Goal: Task Accomplishment & Management: Manage account settings

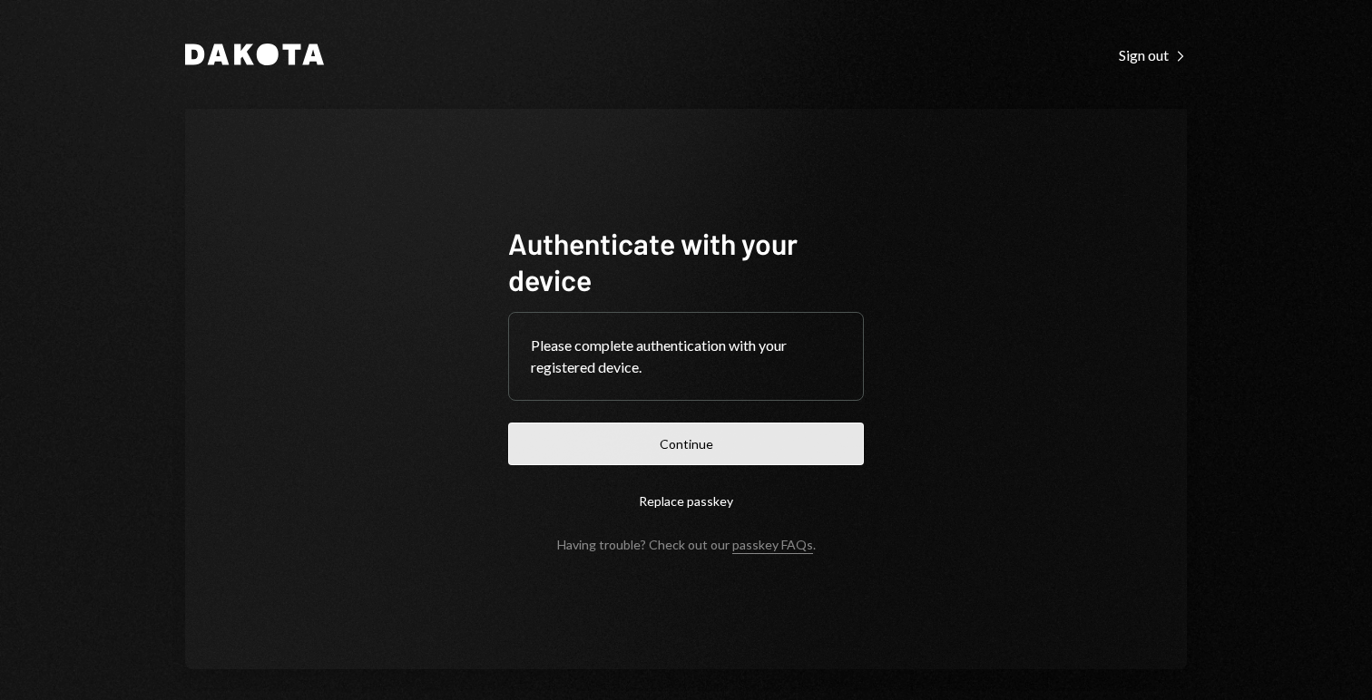
click at [743, 458] on button "Continue" at bounding box center [686, 444] width 356 height 43
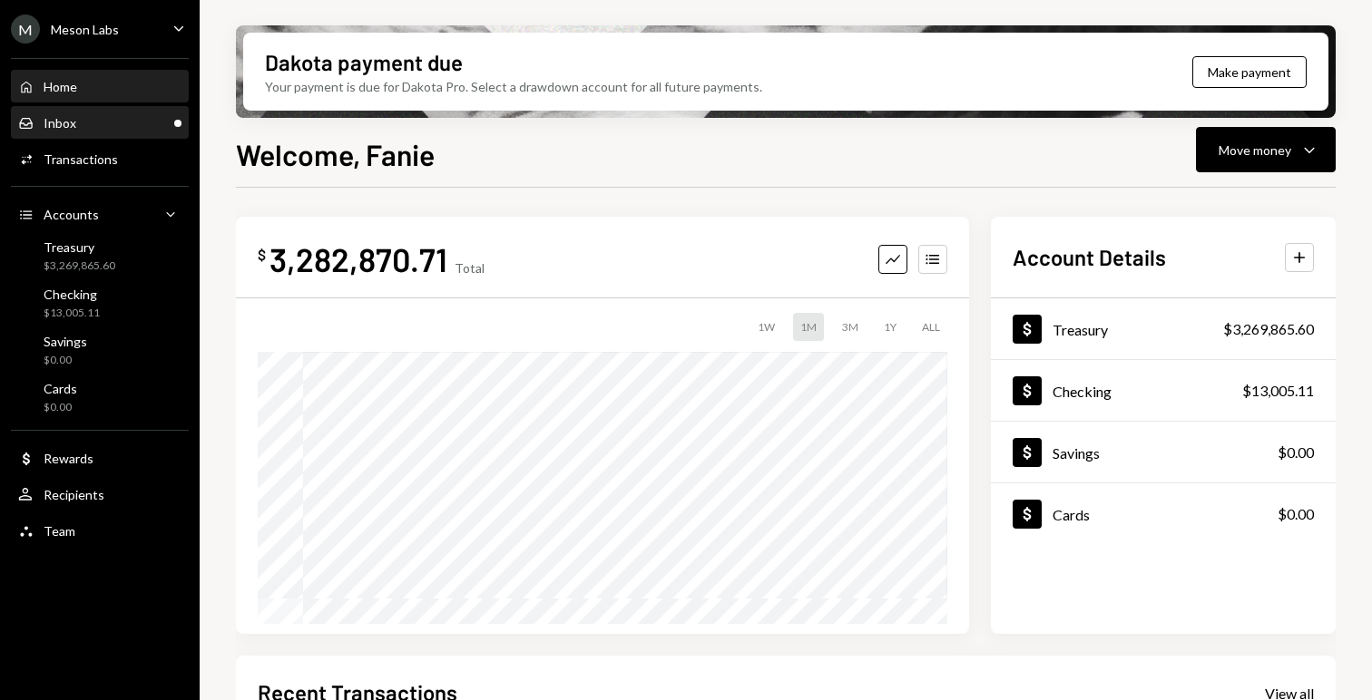
click at [87, 122] on div "Inbox Inbox" at bounding box center [99, 123] width 163 height 16
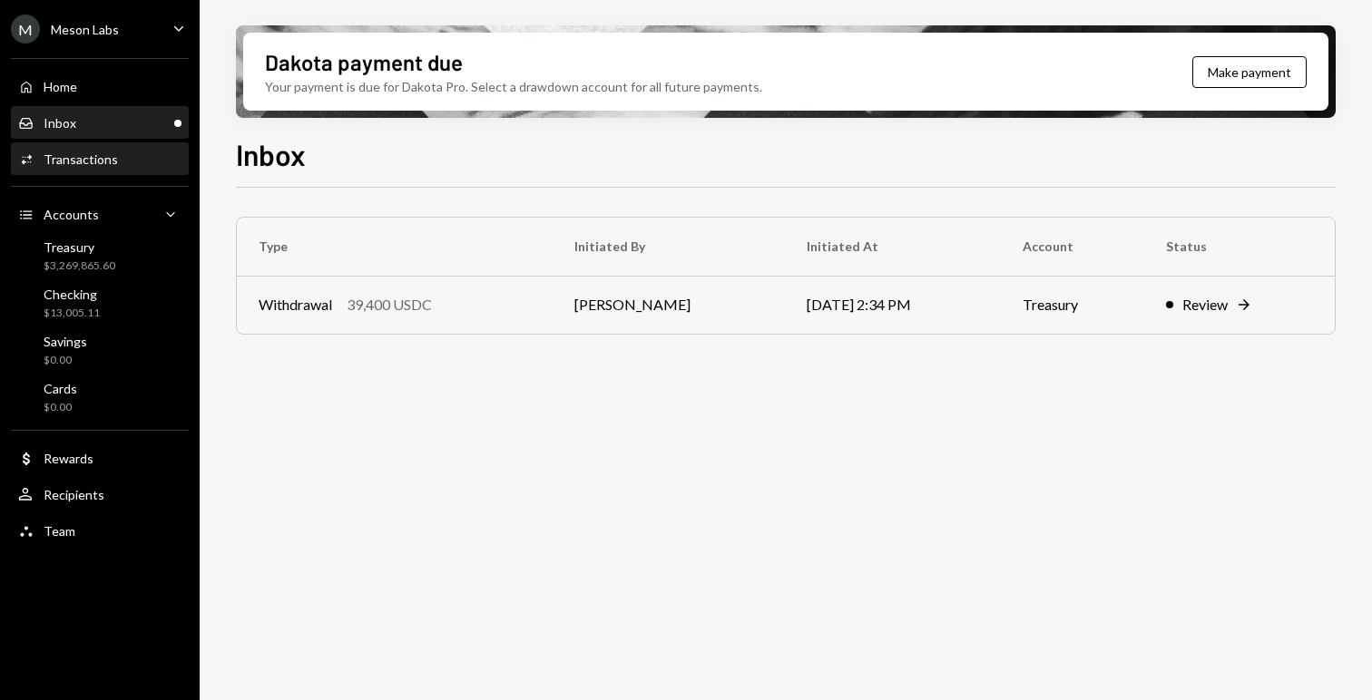
click at [91, 161] on div "Transactions" at bounding box center [81, 159] width 74 height 15
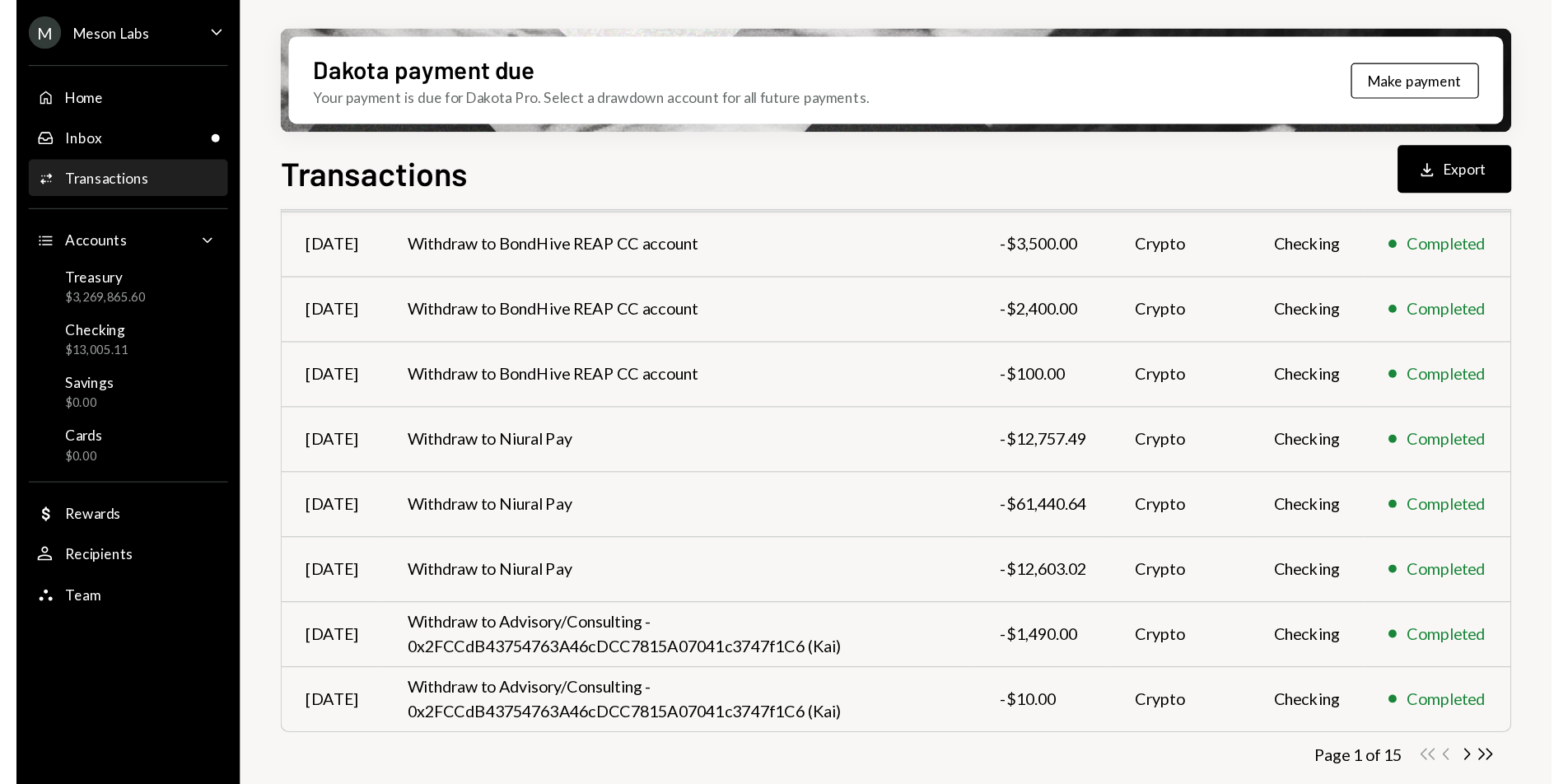
scroll to position [302, 0]
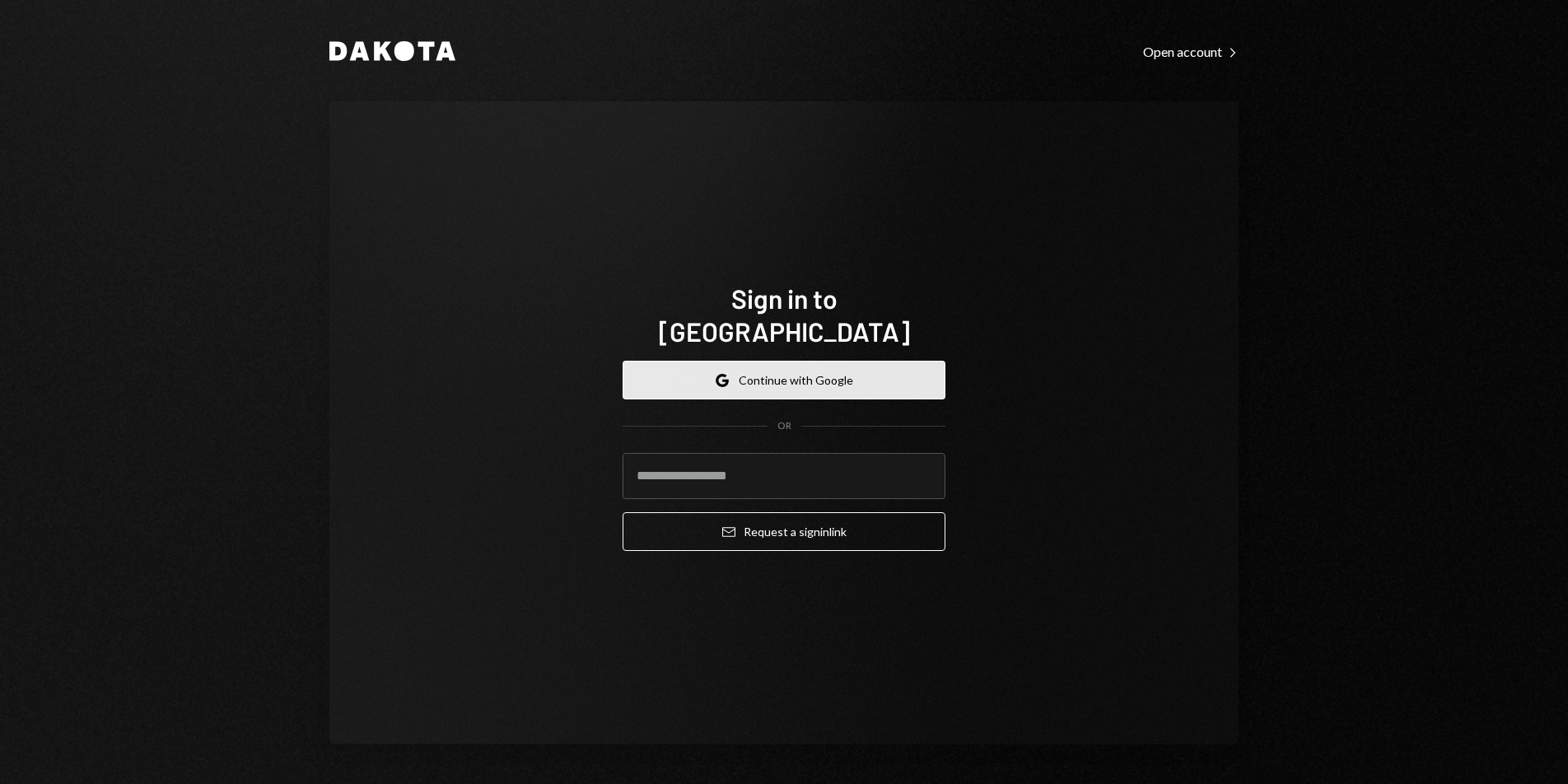
click at [805, 378] on button "Google Continue with Google" at bounding box center [784, 379] width 323 height 39
